Goal: Task Accomplishment & Management: Complete application form

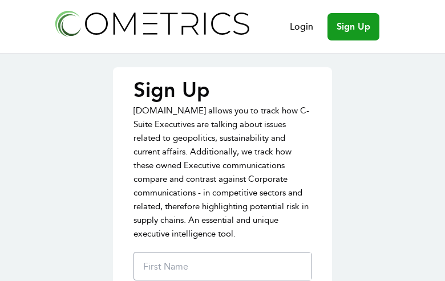
type input "LXWxpLiQVVrSOp"
type input "eIrdHAUSdwNBzT"
type input "RKSWtLJP"
type input "lmack@threeforks.k12.mt.us"
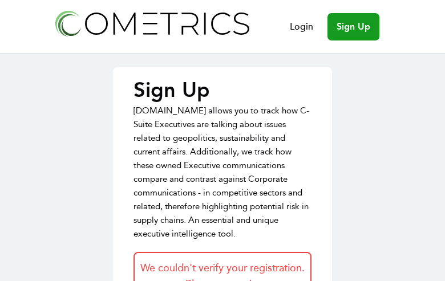
type input "IyimFlFN"
type input "YuSttGIWQ"
type input "DUKUjbzL"
type input "[EMAIL_ADDRESS][DOMAIN_NAME]"
